Goal: Task Accomplishment & Management: Manage account settings

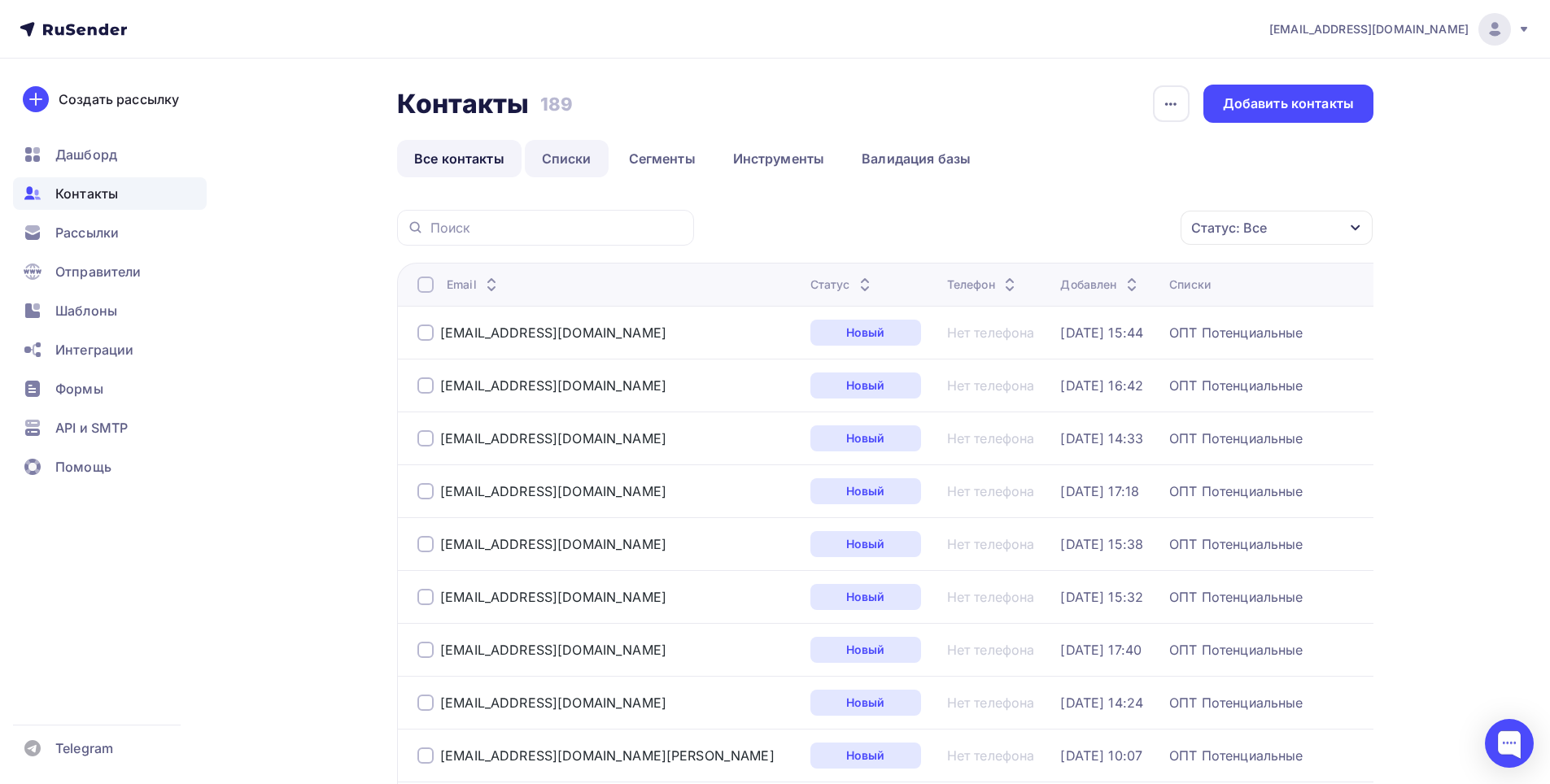
click at [574, 166] on link "Списки" at bounding box center [566, 158] width 84 height 38
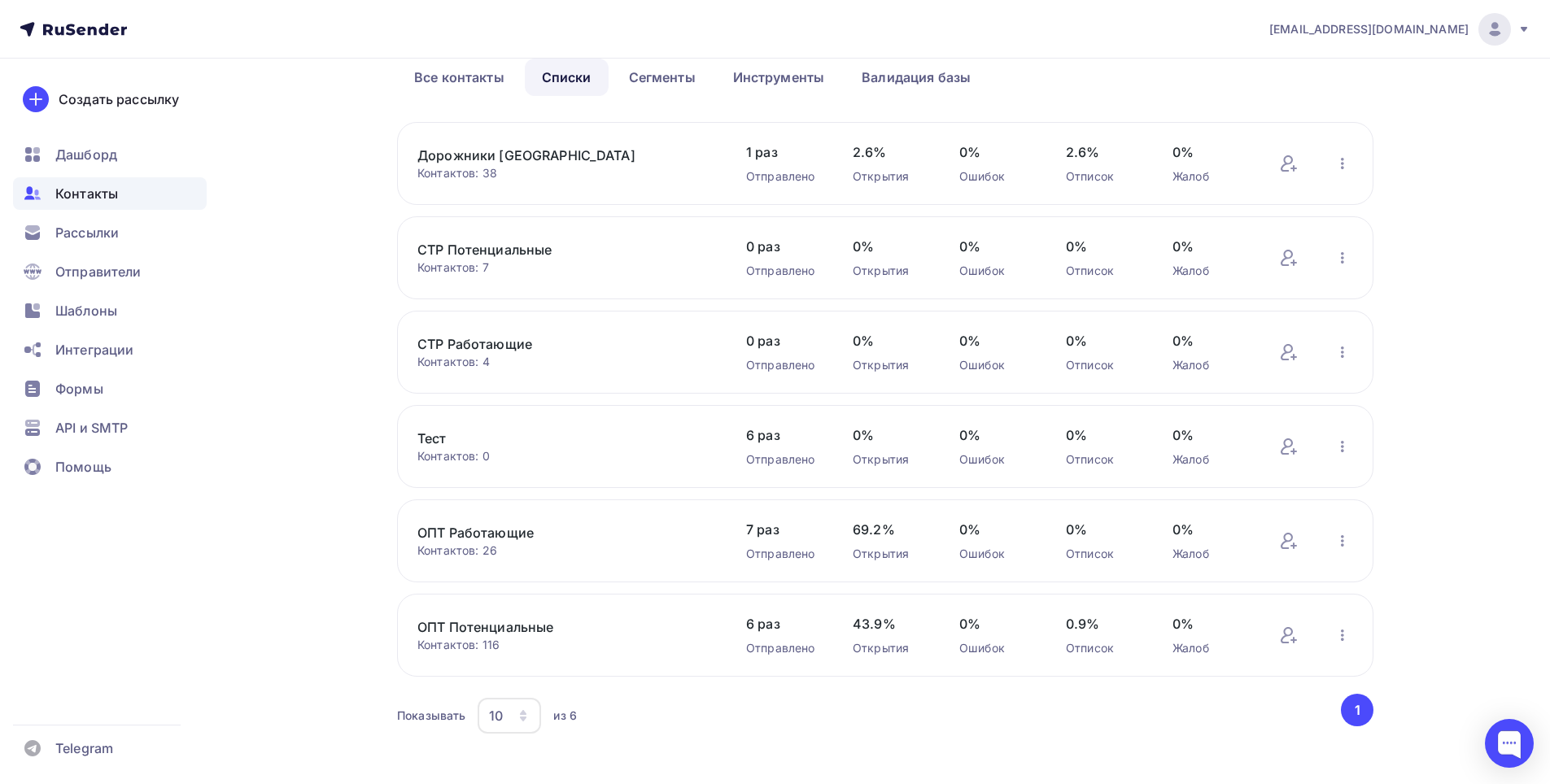
scroll to position [100, 0]
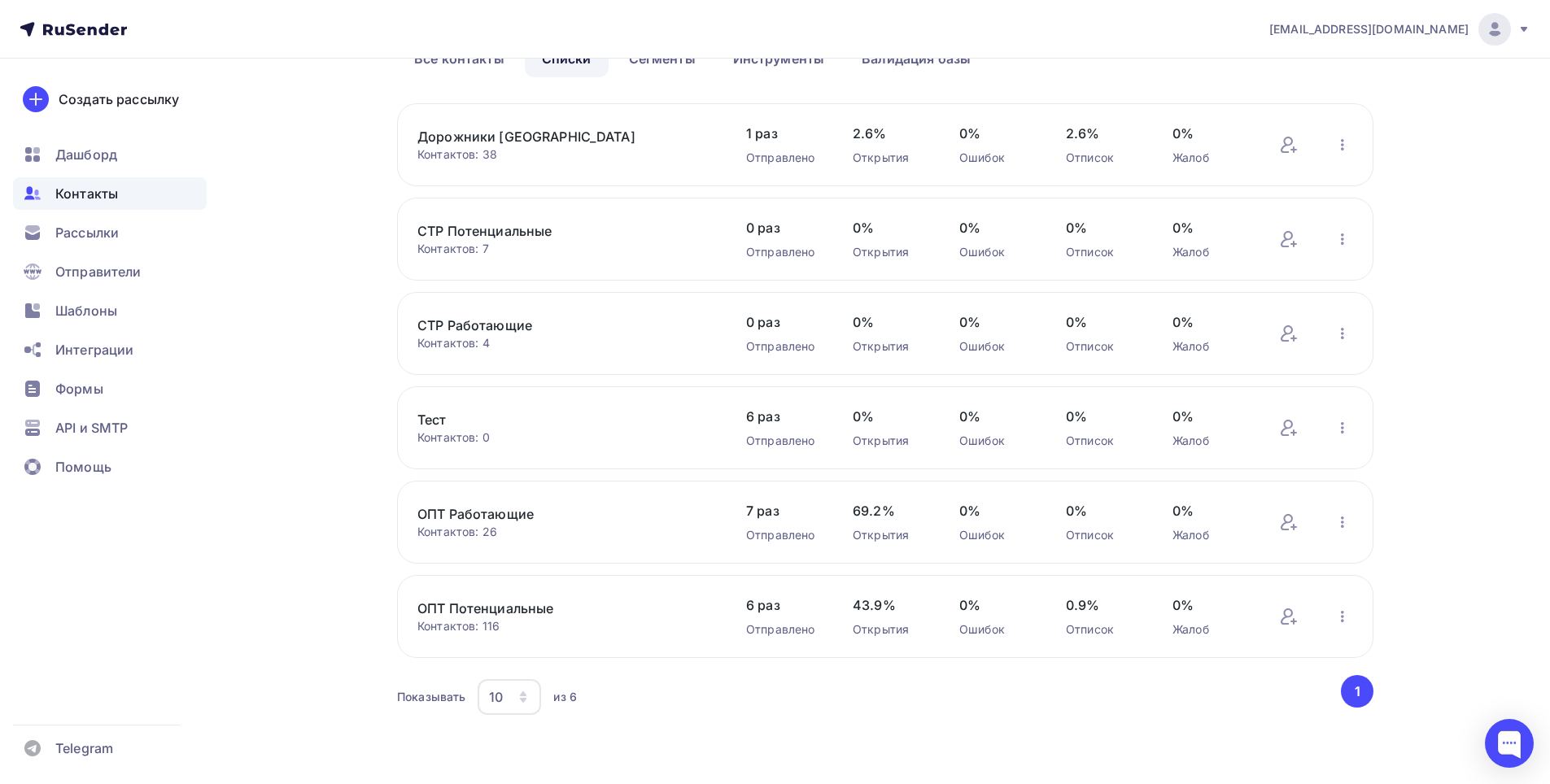
click at [584, 607] on link "ОПТ Потенциальные" at bounding box center [555, 608] width 276 height 19
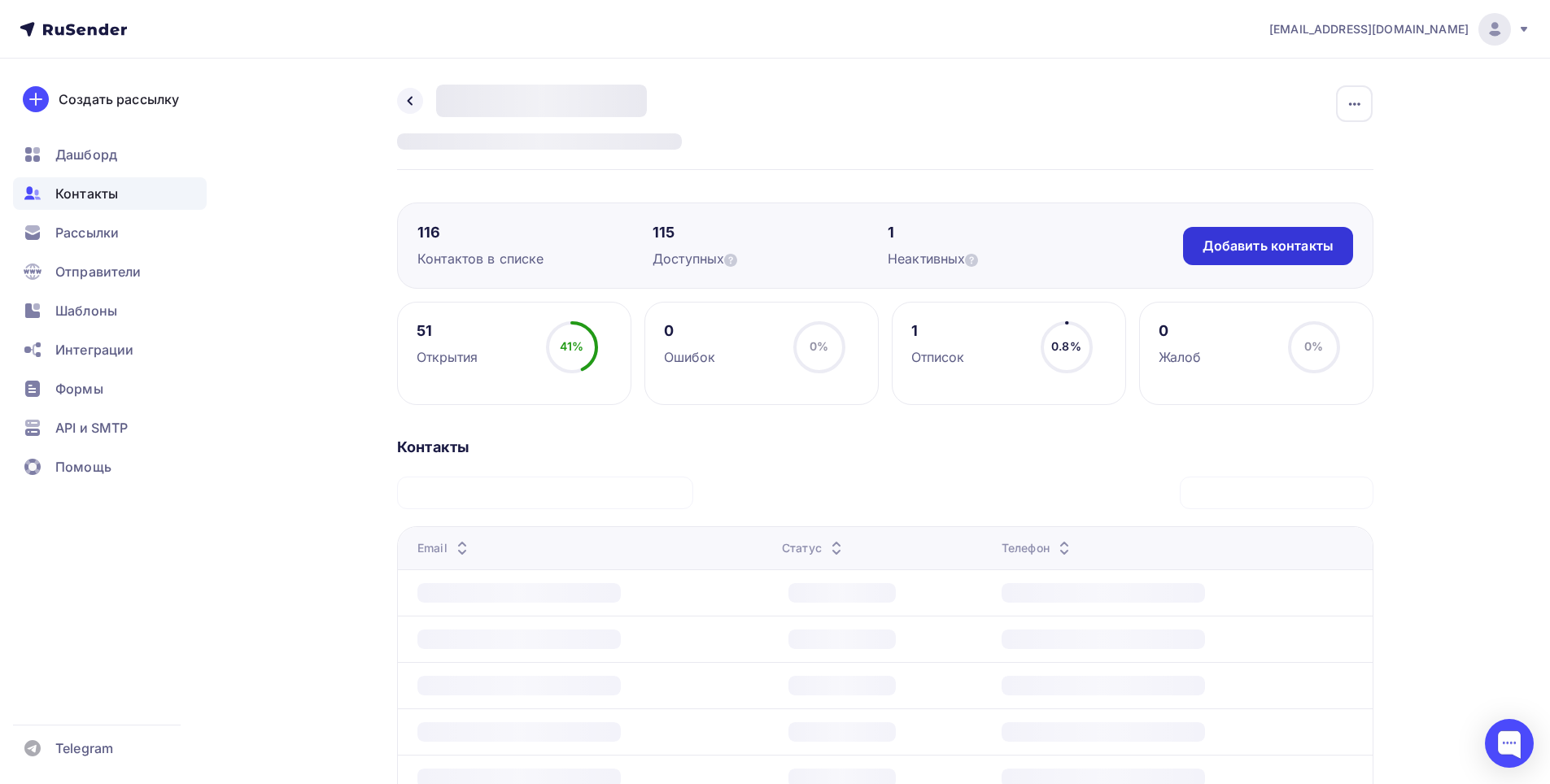
click at [1270, 240] on div "Добавить контакты" at bounding box center [1267, 246] width 131 height 18
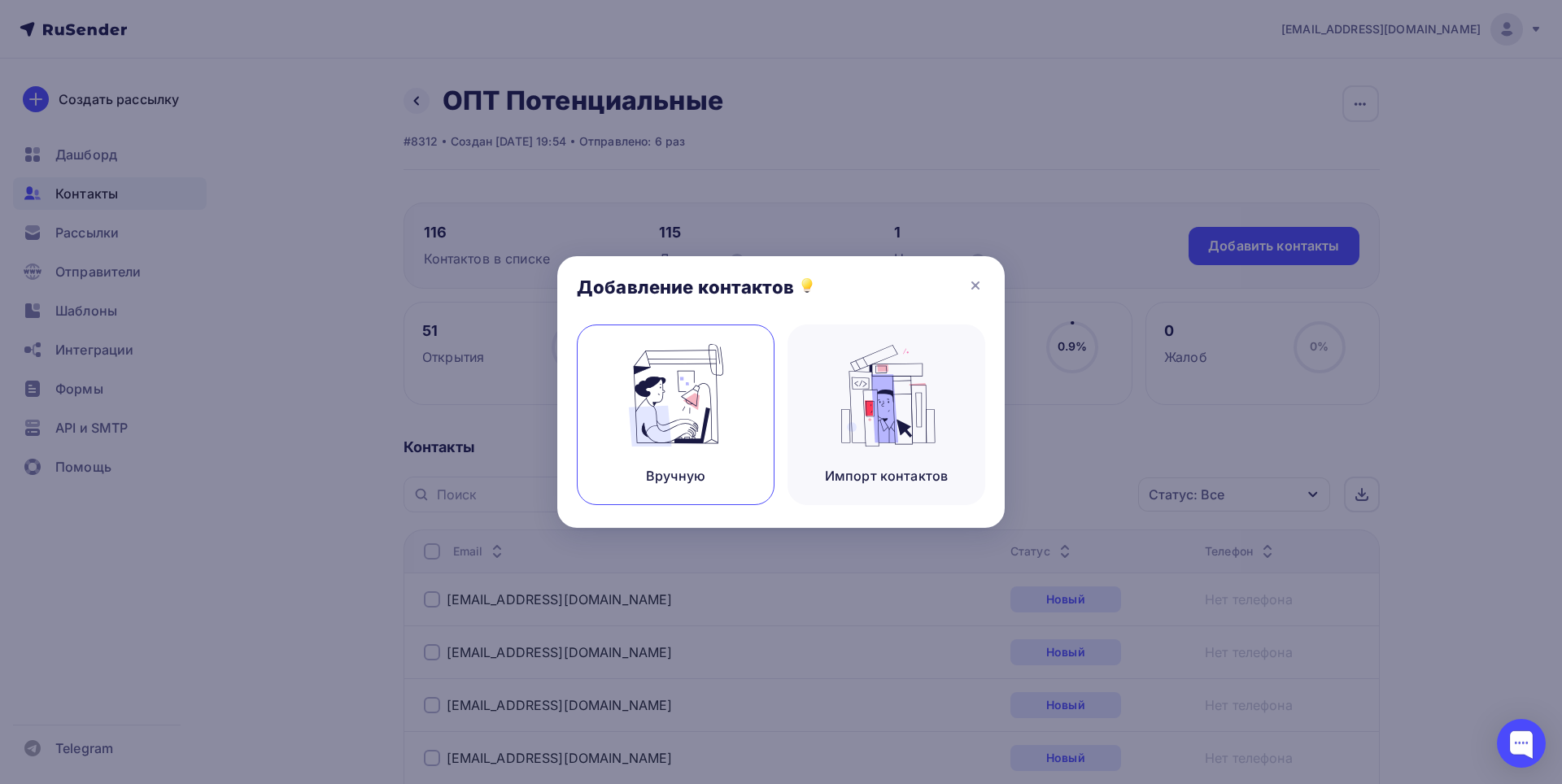
click at [667, 388] on img at bounding box center [676, 396] width 109 height 103
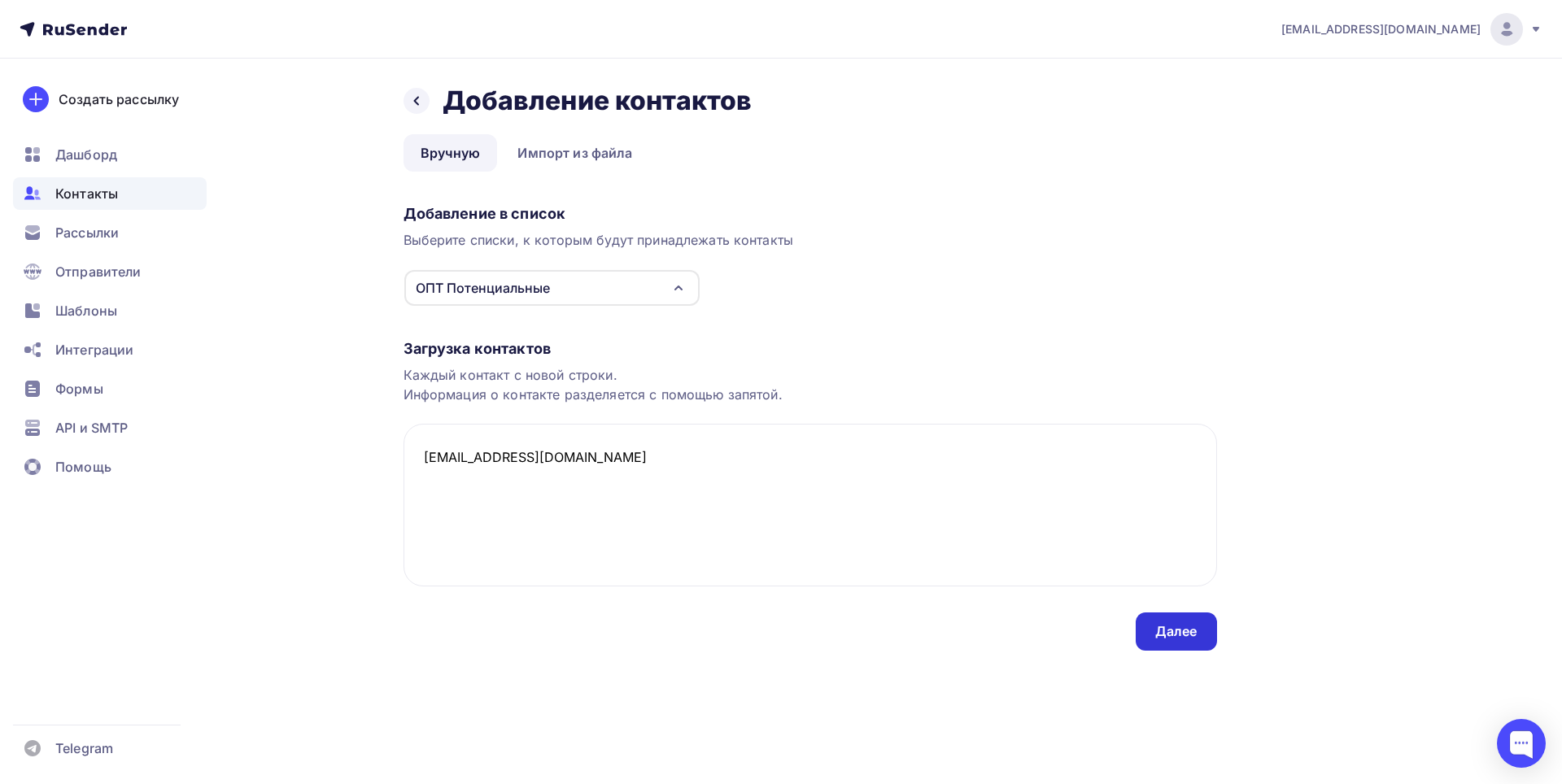
type textarea "[EMAIL_ADDRESS][DOMAIN_NAME]"
click at [1172, 633] on div "Далее" at bounding box center [1176, 632] width 42 height 18
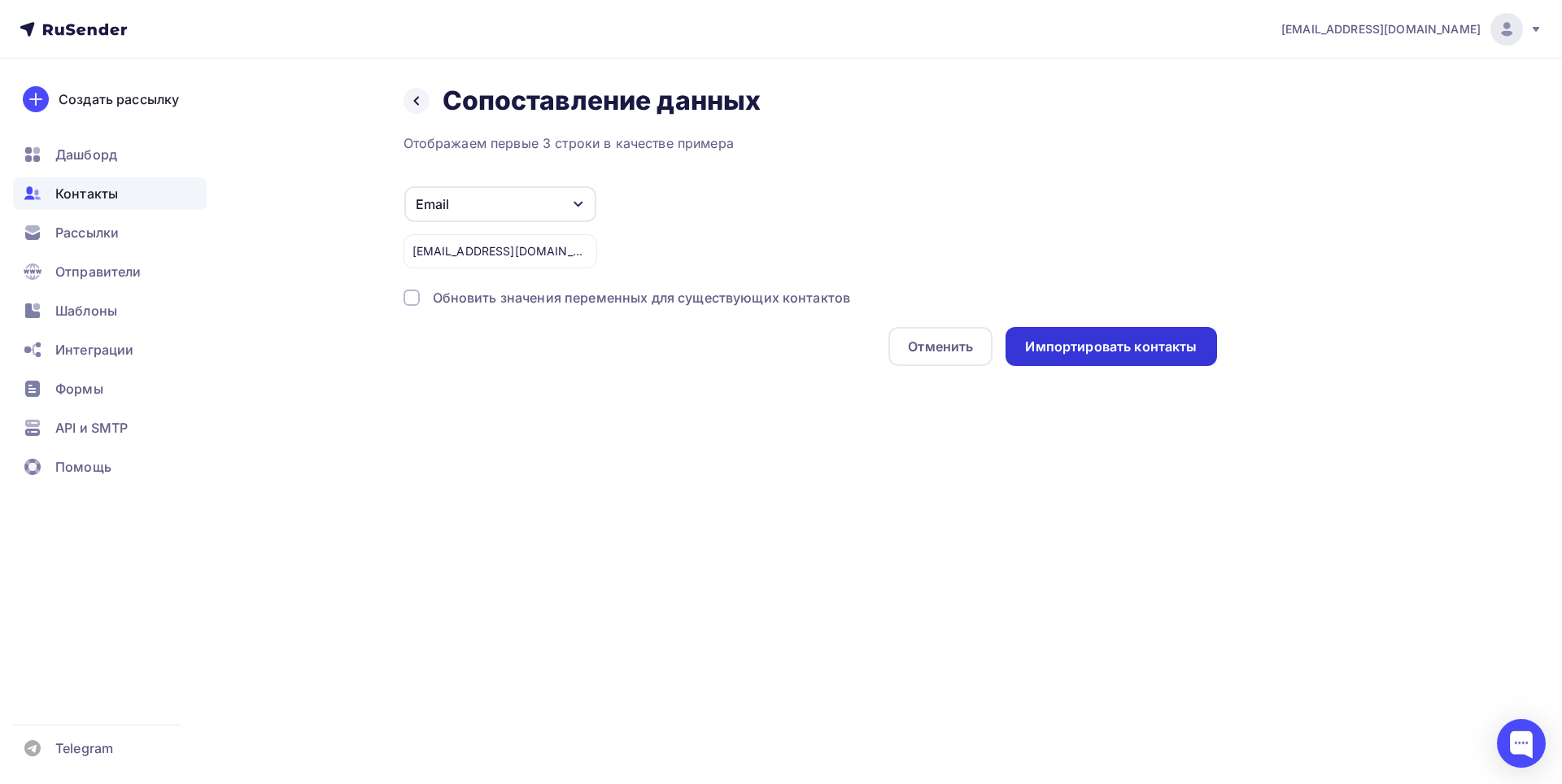
click at [1087, 349] on div "Импортировать контакты" at bounding box center [1110, 347] width 172 height 18
